Goal: Find contact information: Find contact information

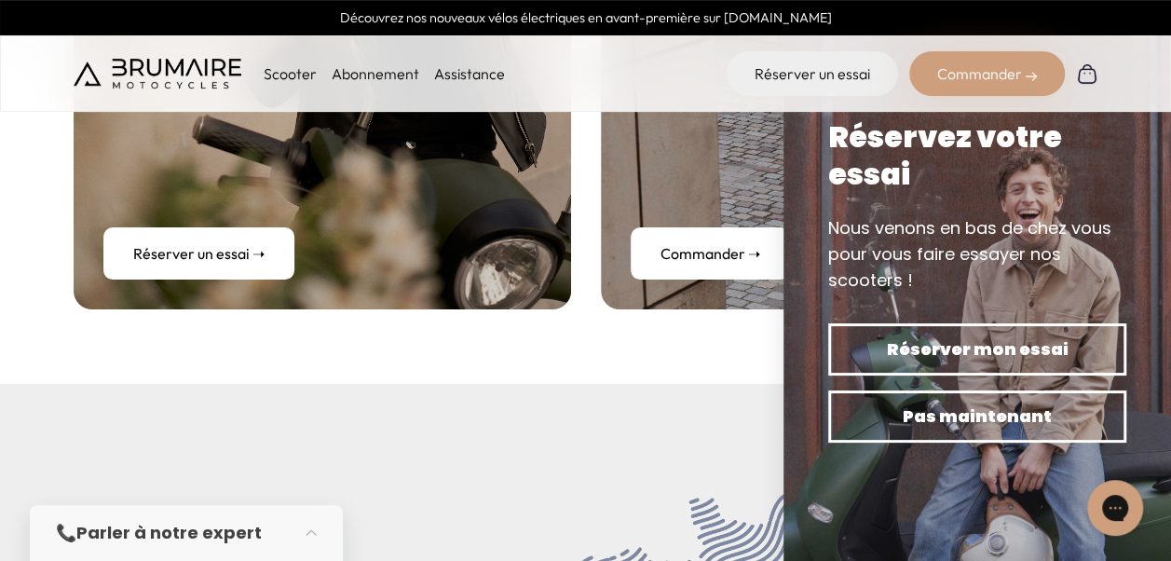
scroll to position [7765, 0]
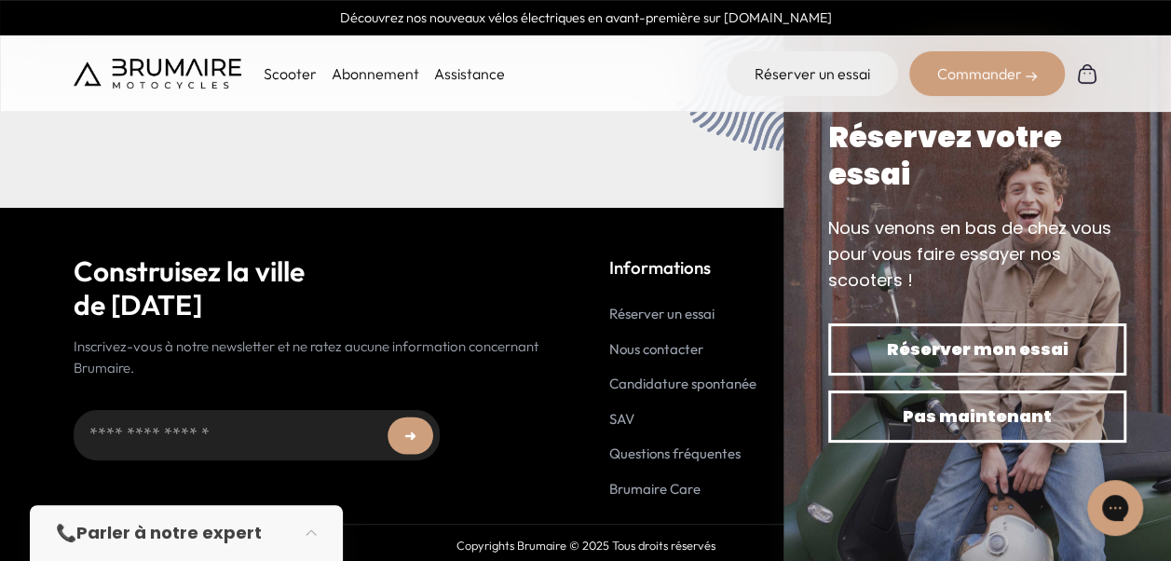
click at [699, 347] on link "Nous contacter" at bounding box center [656, 349] width 94 height 18
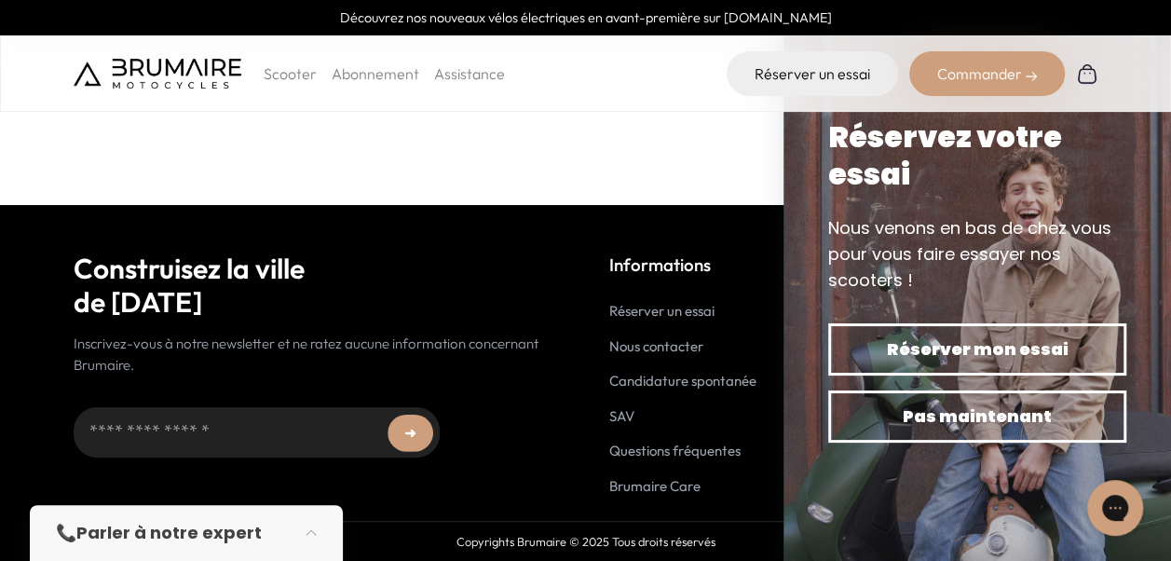
scroll to position [503, 0]
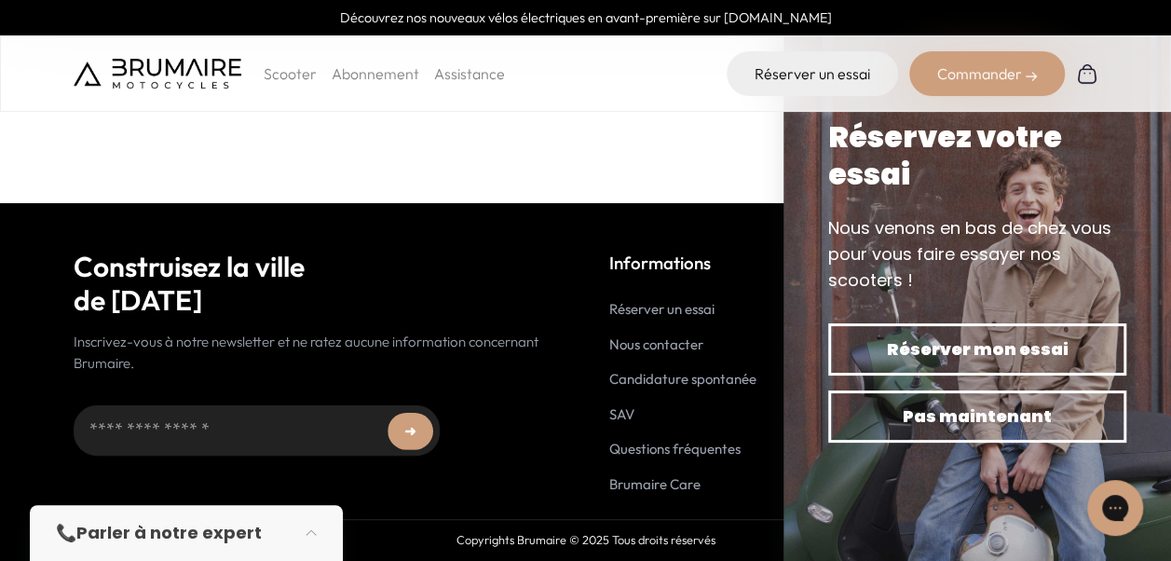
click at [664, 344] on link "Nous contacter" at bounding box center [656, 344] width 94 height 18
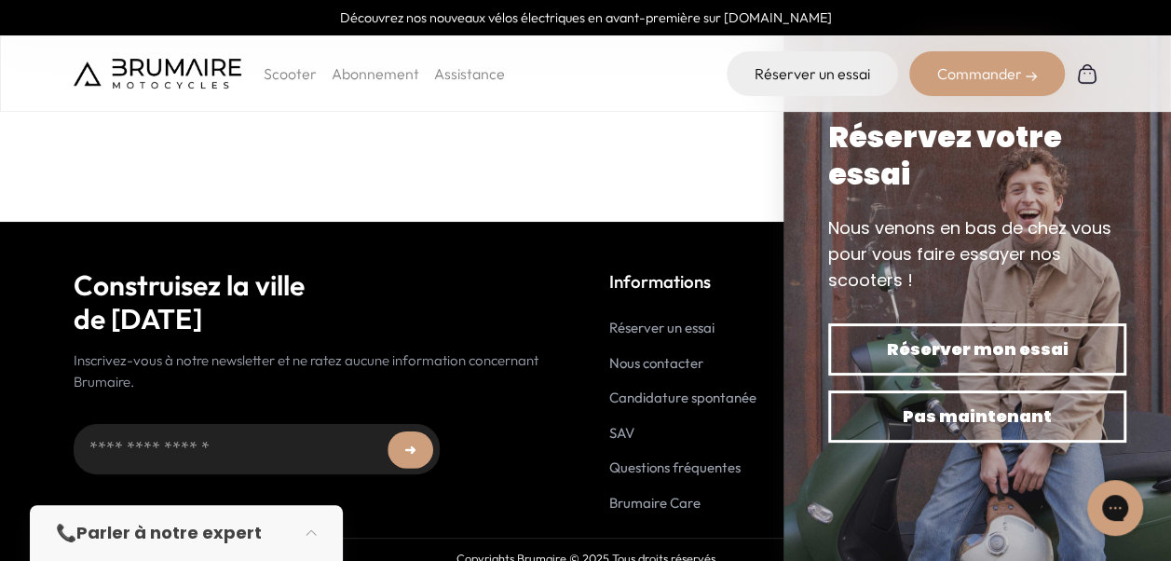
scroll to position [503, 0]
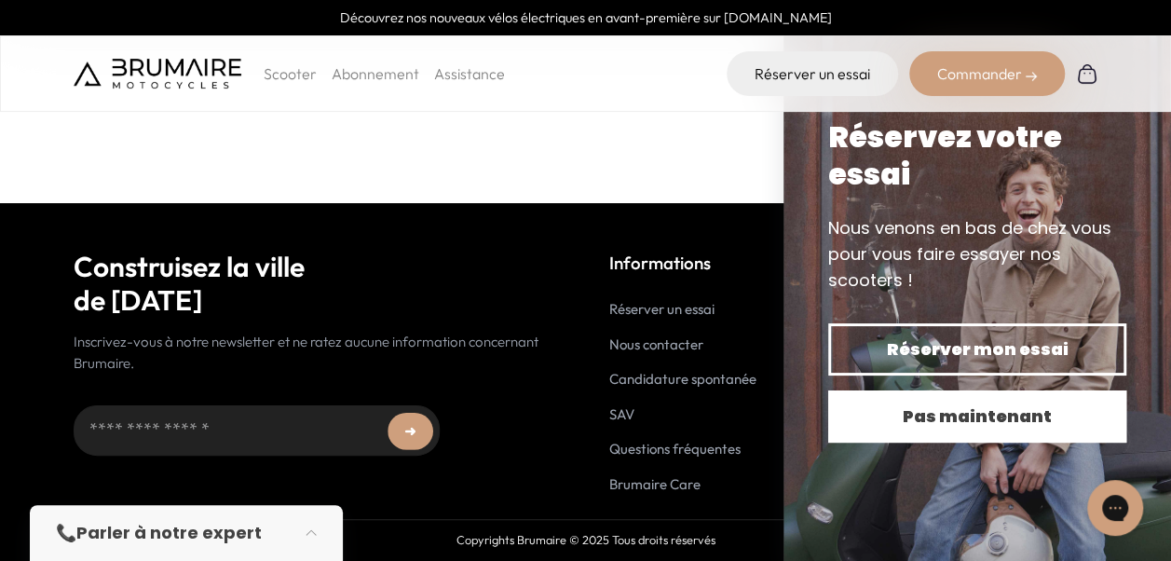
click at [900, 402] on button "Pas maintenant" at bounding box center [977, 416] width 298 height 52
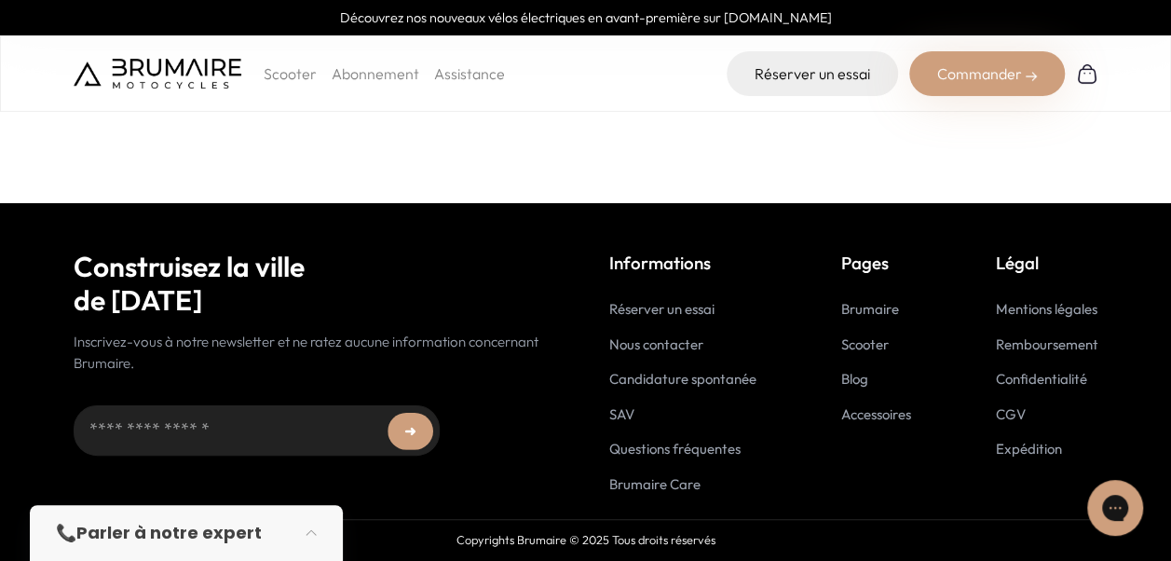
click at [999, 309] on link "Mentions légales" at bounding box center [1047, 309] width 102 height 18
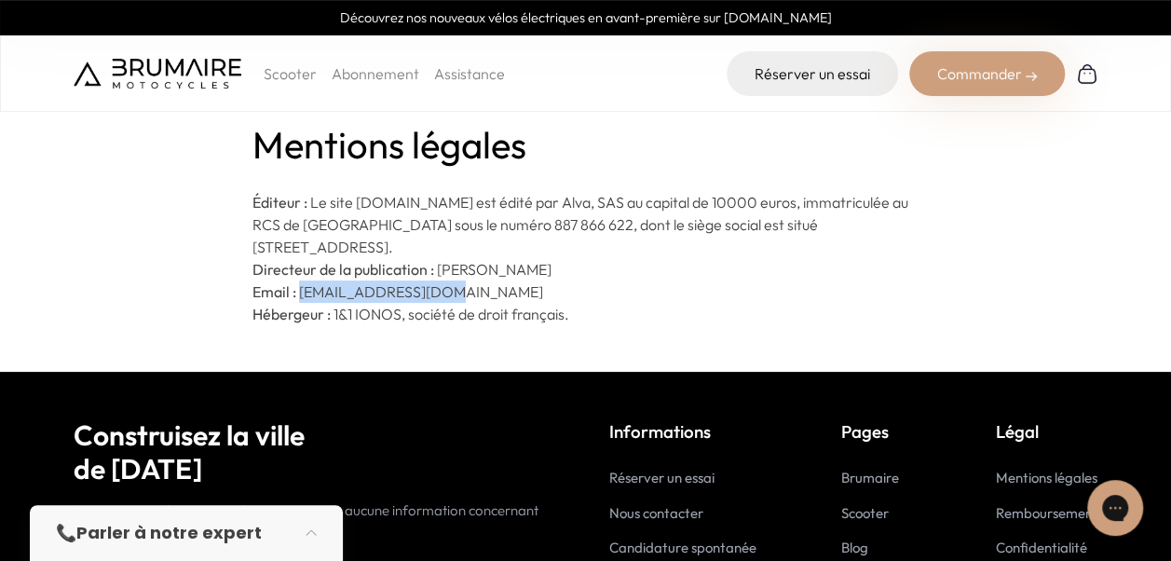
drag, startPoint x: 462, startPoint y: 290, endPoint x: 315, endPoint y: 291, distance: 147.2
click at [315, 291] on p "Email : [EMAIL_ADDRESS][DOMAIN_NAME]" at bounding box center [586, 292] width 666 height 22
copy p "[EMAIL_ADDRESS][DOMAIN_NAME]"
